Goal: Obtain resource: Download file/media

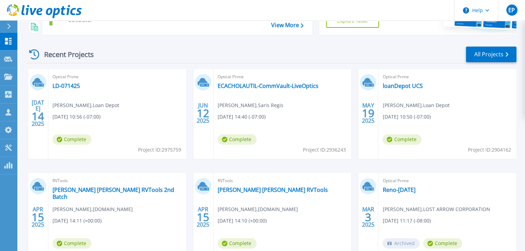
scroll to position [83, 0]
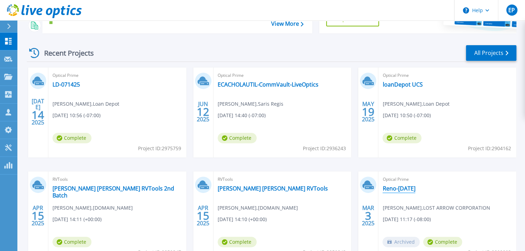
click at [413, 188] on link "Reno-[DATE]" at bounding box center [399, 188] width 33 height 7
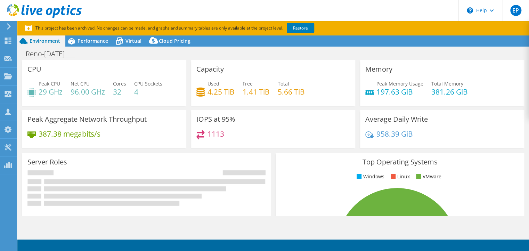
select select "USWest"
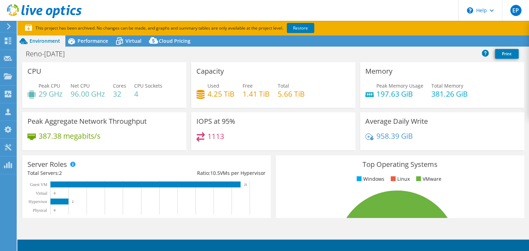
click at [316, 26] on p "This project has been archived. No changes can be made, and graphs and summary …" at bounding box center [195, 28] width 341 height 8
click at [302, 25] on link "Restore" at bounding box center [300, 28] width 27 height 10
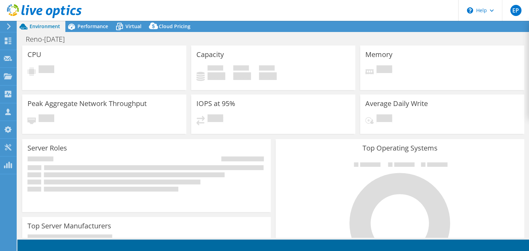
select select "USWest"
select select "USD"
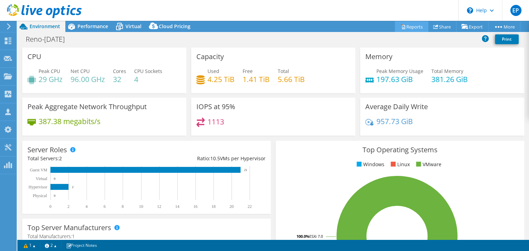
click at [420, 27] on link "Reports" at bounding box center [411, 26] width 33 height 11
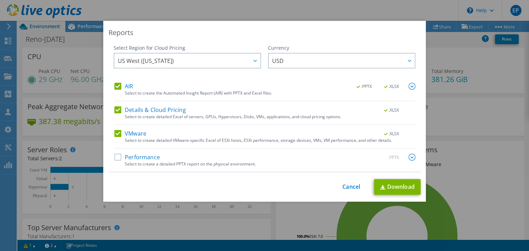
click at [114, 87] on label "AIR" at bounding box center [123, 86] width 19 height 7
click at [0, 0] on input "AIR" at bounding box center [0, 0] width 0 height 0
click at [115, 111] on label "Details & Cloud Pricing" at bounding box center [150, 109] width 72 height 7
click at [0, 0] on input "Details & Cloud Pricing" at bounding box center [0, 0] width 0 height 0
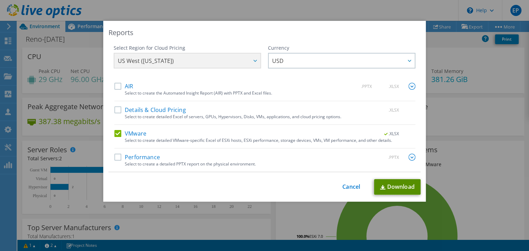
click at [400, 186] on link "Download" at bounding box center [397, 187] width 47 height 16
